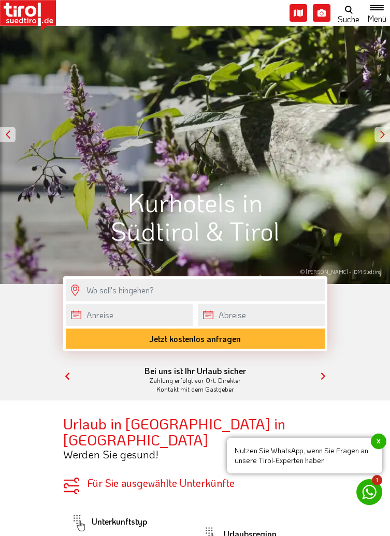
scroll to position [170, 0]
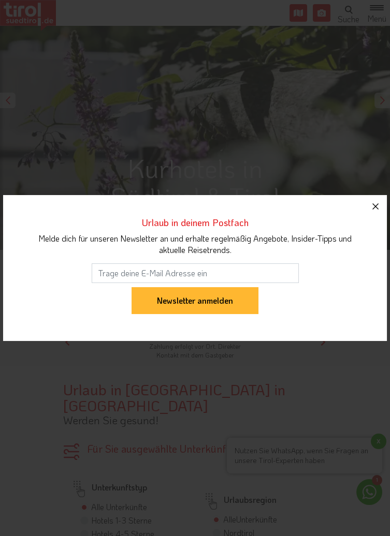
click at [378, 207] on icon "button" at bounding box center [375, 206] width 12 height 12
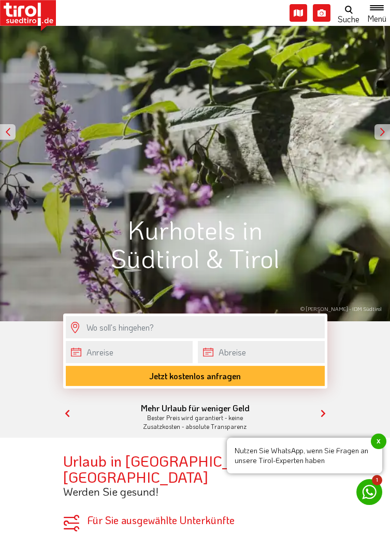
scroll to position [0, 0]
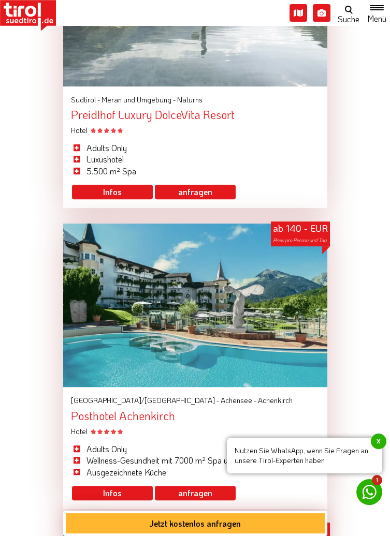
click at [294, 345] on div at bounding box center [195, 304] width 264 height 163
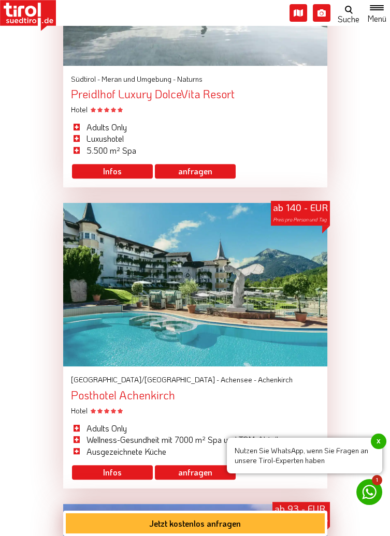
scroll to position [1247, 0]
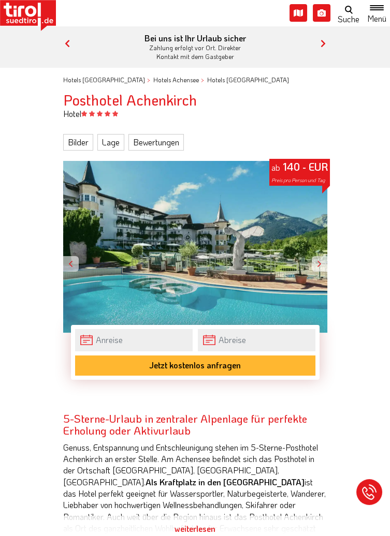
click at [72, 140] on link "Bilder" at bounding box center [78, 142] width 30 height 17
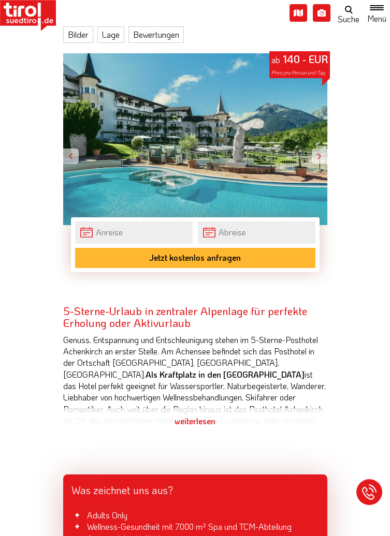
scroll to position [109, 0]
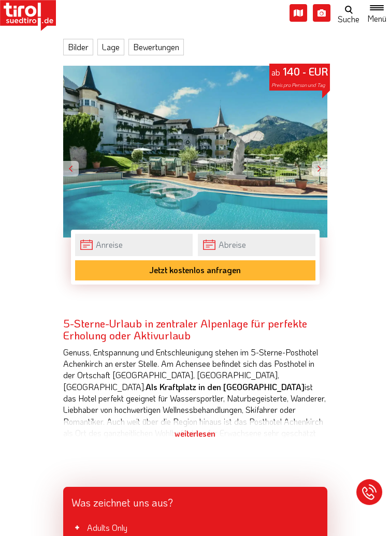
click at [175, 437] on div "weiterlesen" at bounding box center [195, 434] width 264 height 26
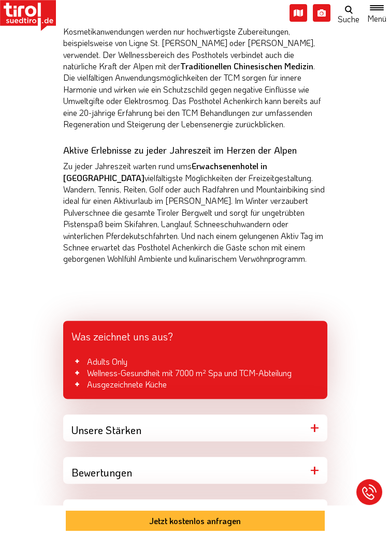
scroll to position [727, 0]
